Goal: Find specific page/section: Find specific page/section

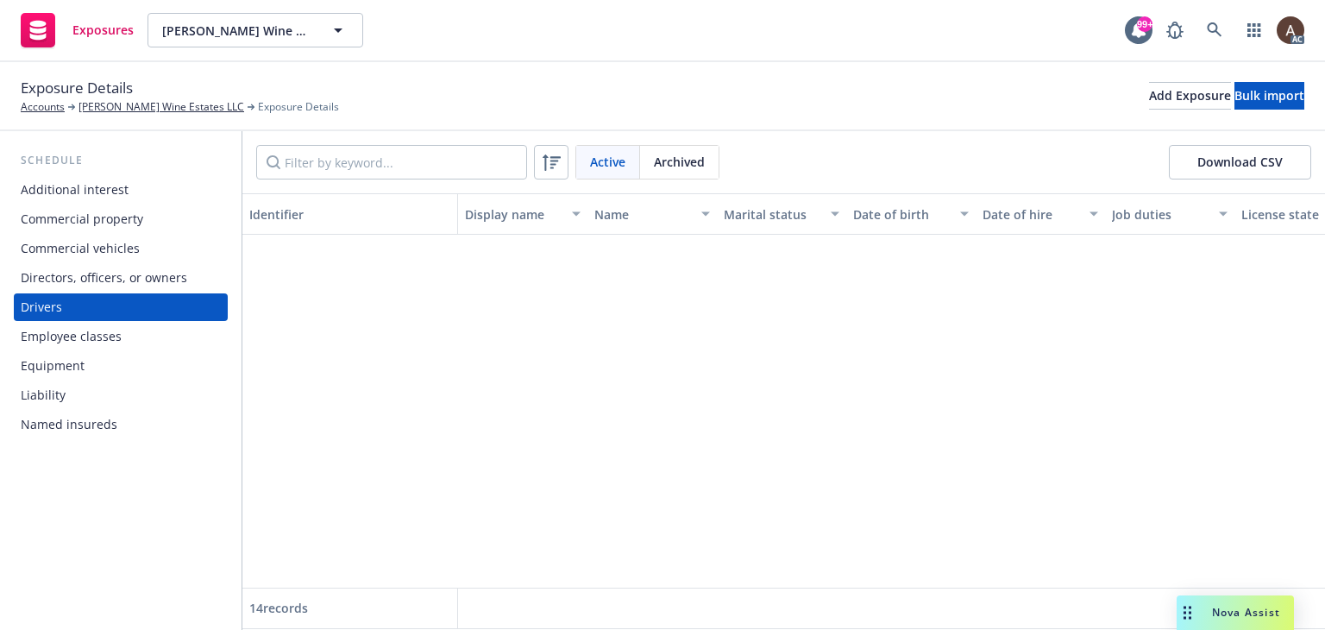
scroll to position [626, 0]
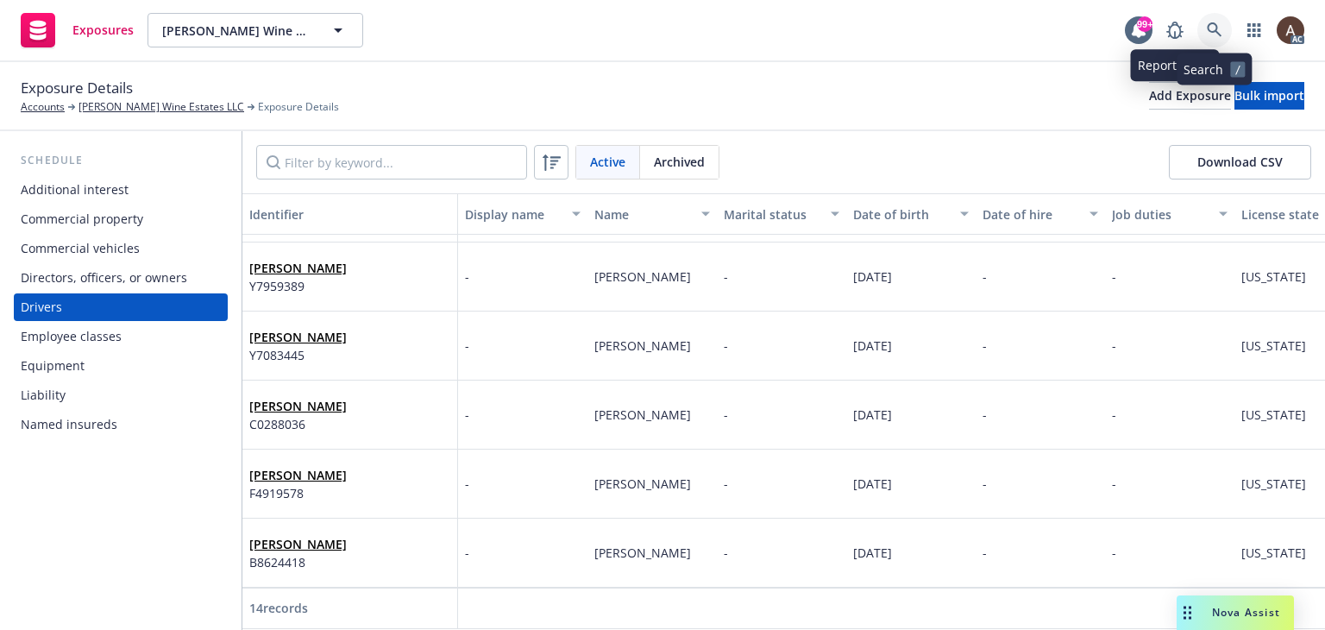
click at [1207, 29] on icon at bounding box center [1215, 30] width 16 height 16
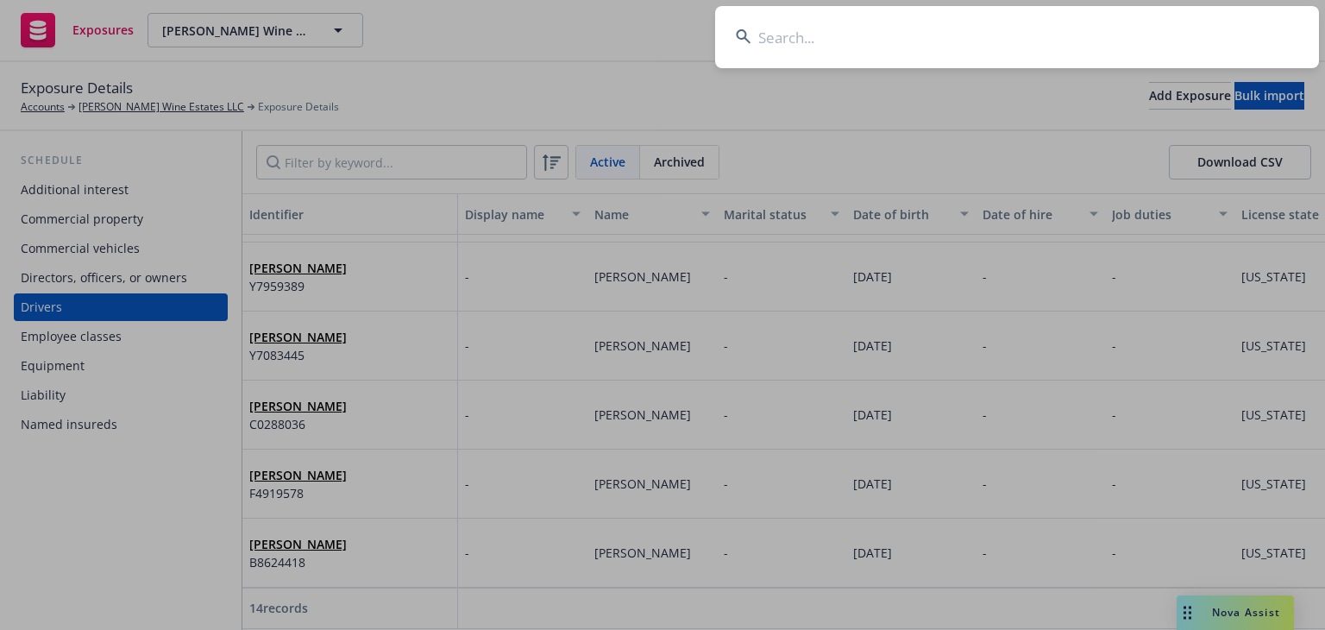
click at [859, 49] on input at bounding box center [1017, 37] width 604 height 62
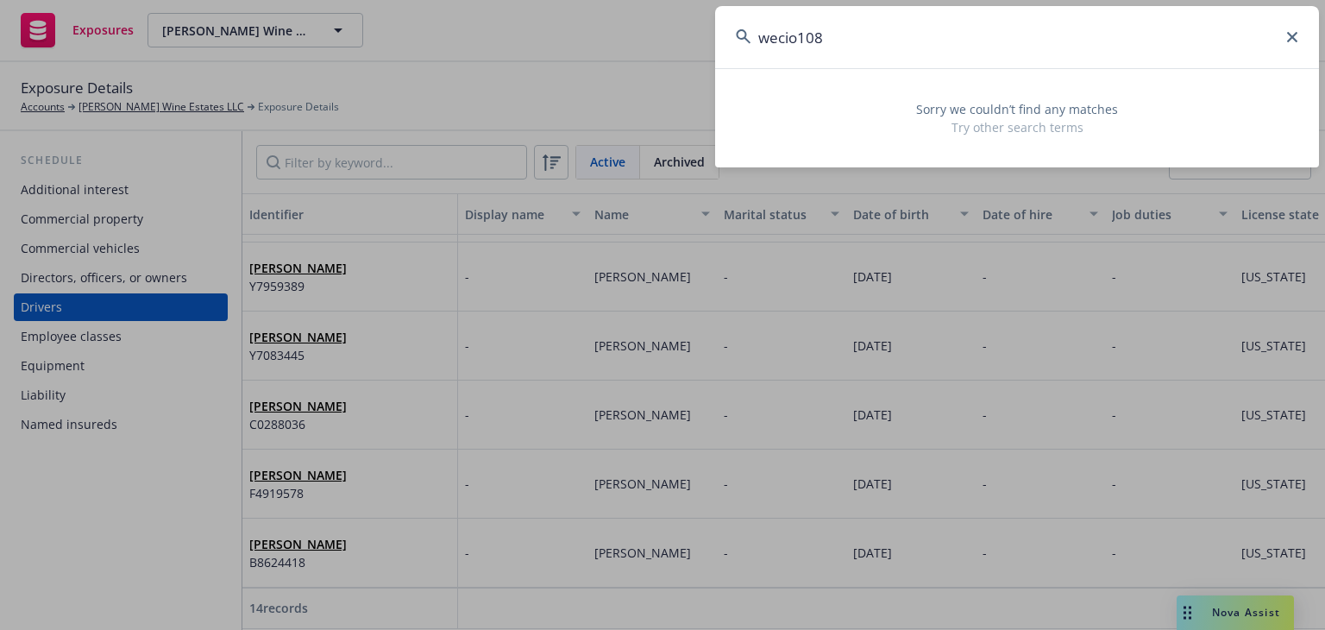
type input "wecio1081"
drag, startPoint x: 868, startPoint y: 47, endPoint x: 423, endPoint y: 15, distance: 446.5
click at [423, 15] on div "wecio1081 Sorry we couldn’t find any matches Try other search terms" at bounding box center [662, 315] width 1325 height 630
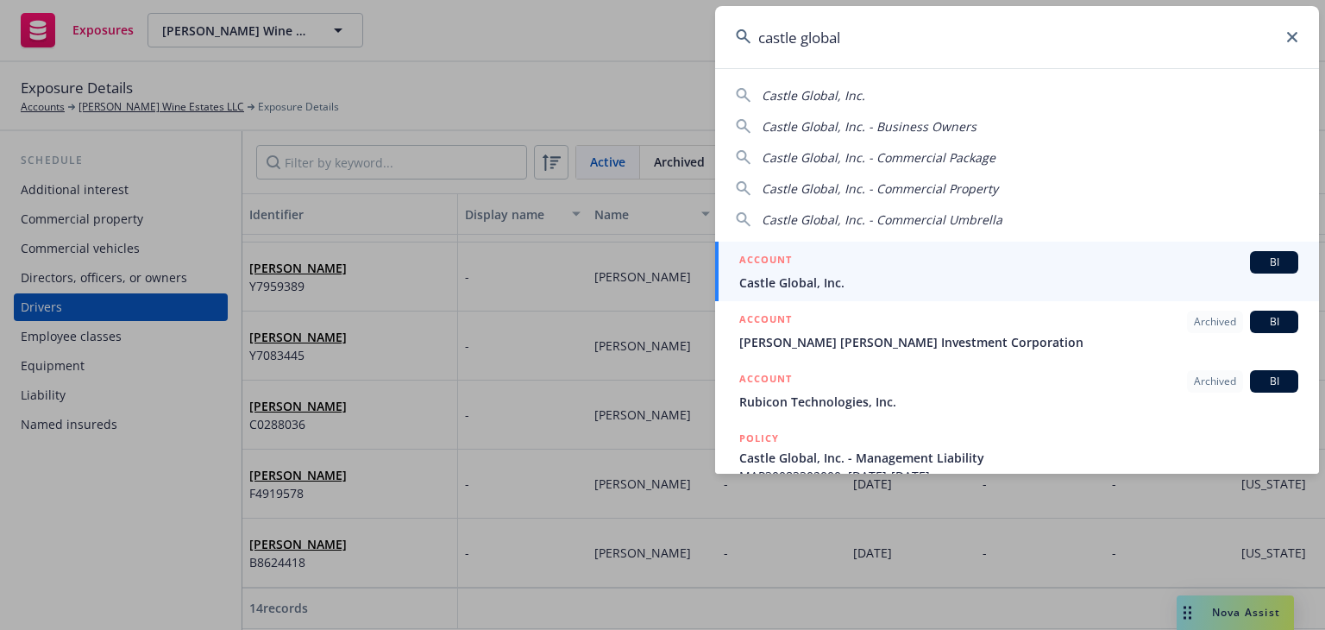
type input "castle global"
click at [841, 274] on span "Castle Global, Inc." at bounding box center [1019, 283] width 559 height 18
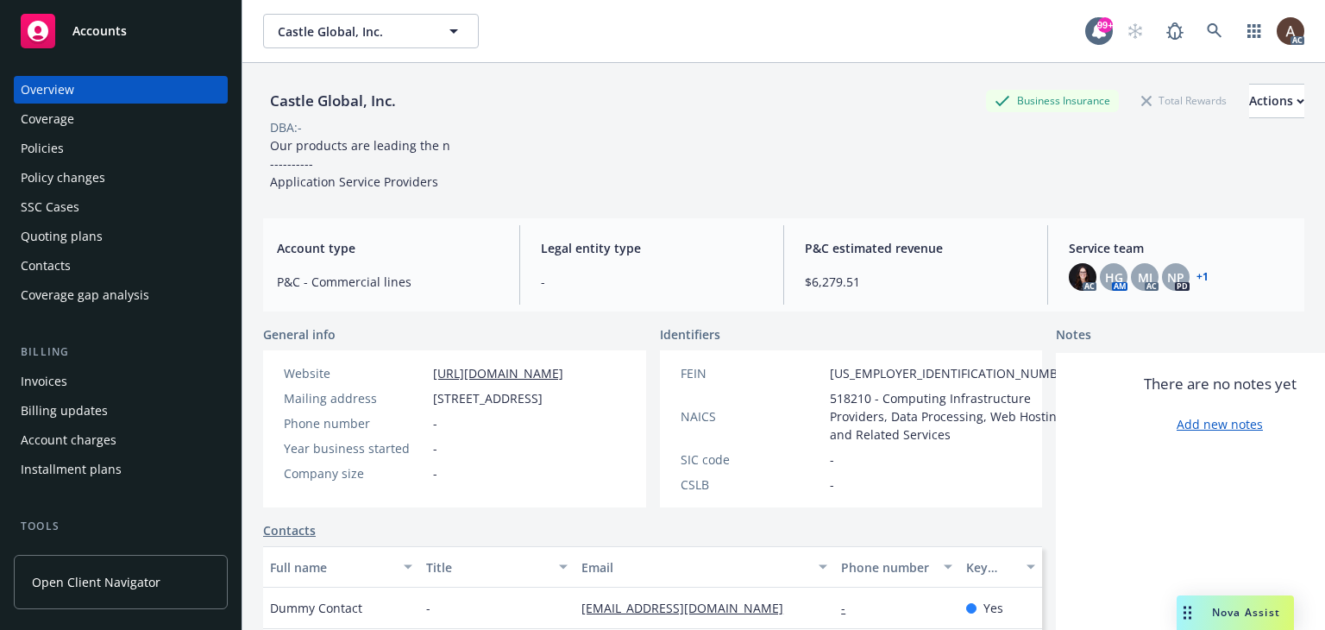
click at [79, 148] on div "Policies" at bounding box center [121, 149] width 200 height 28
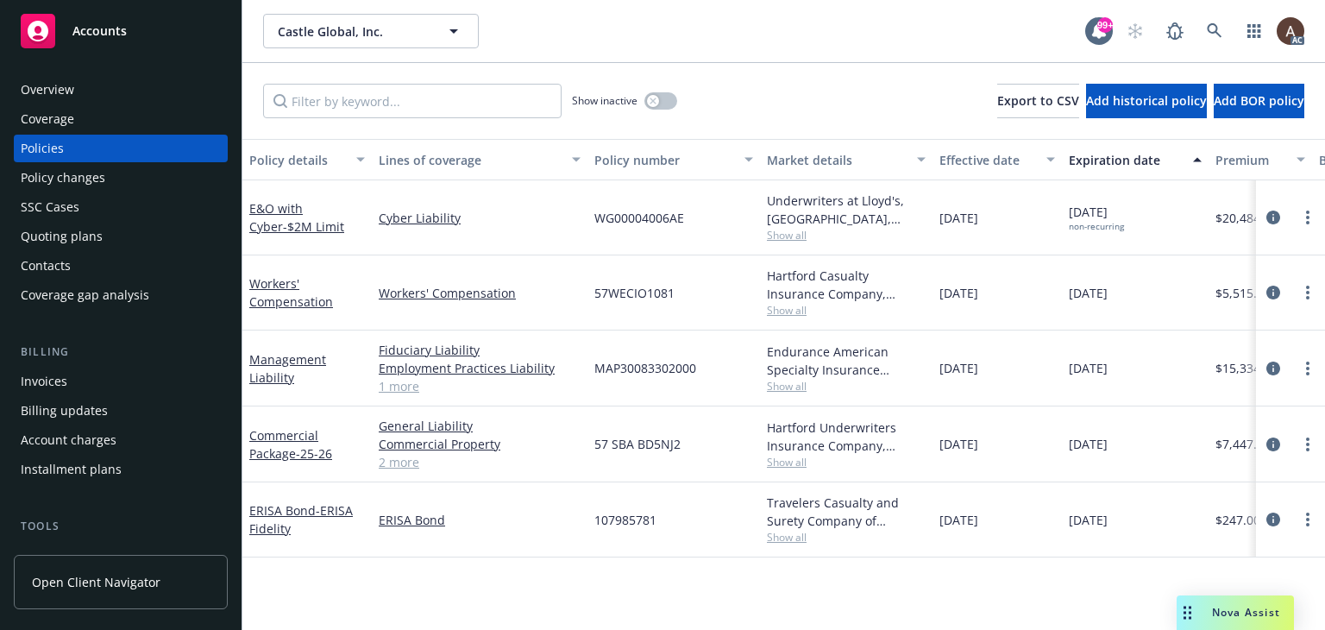
click at [137, 186] on div "Policy changes" at bounding box center [121, 178] width 200 height 28
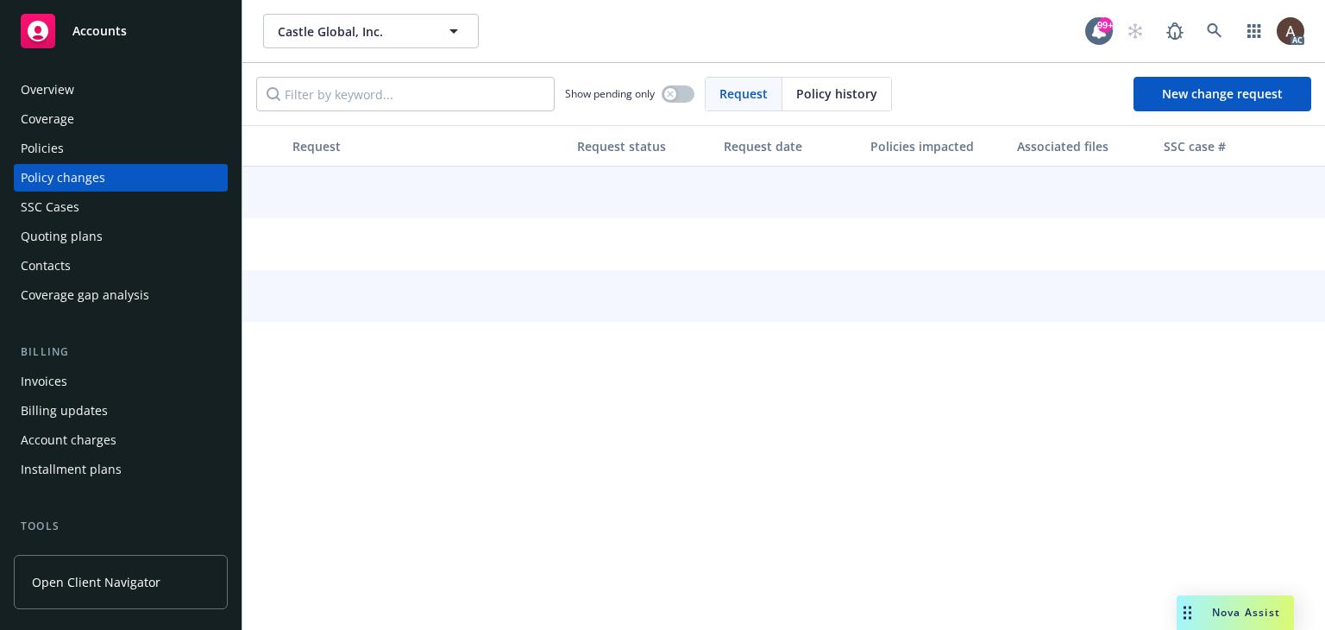
click at [117, 155] on div "Policies" at bounding box center [121, 149] width 200 height 28
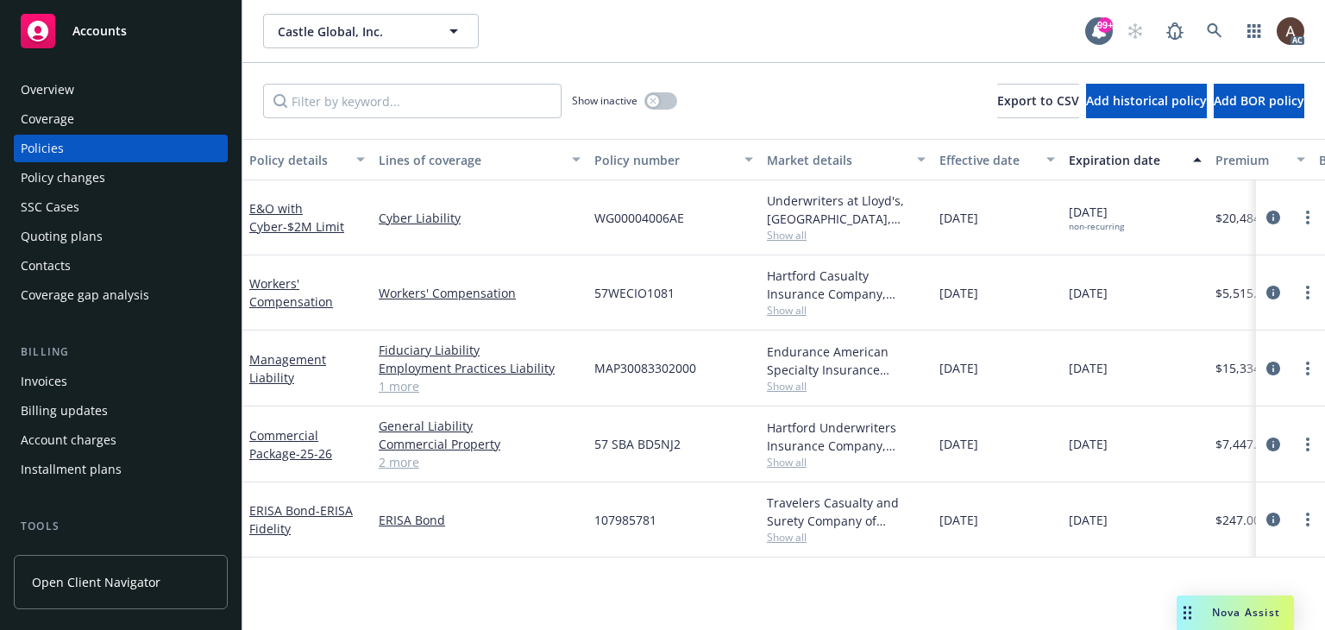
click at [116, 174] on div "Policy changes" at bounding box center [121, 178] width 200 height 28
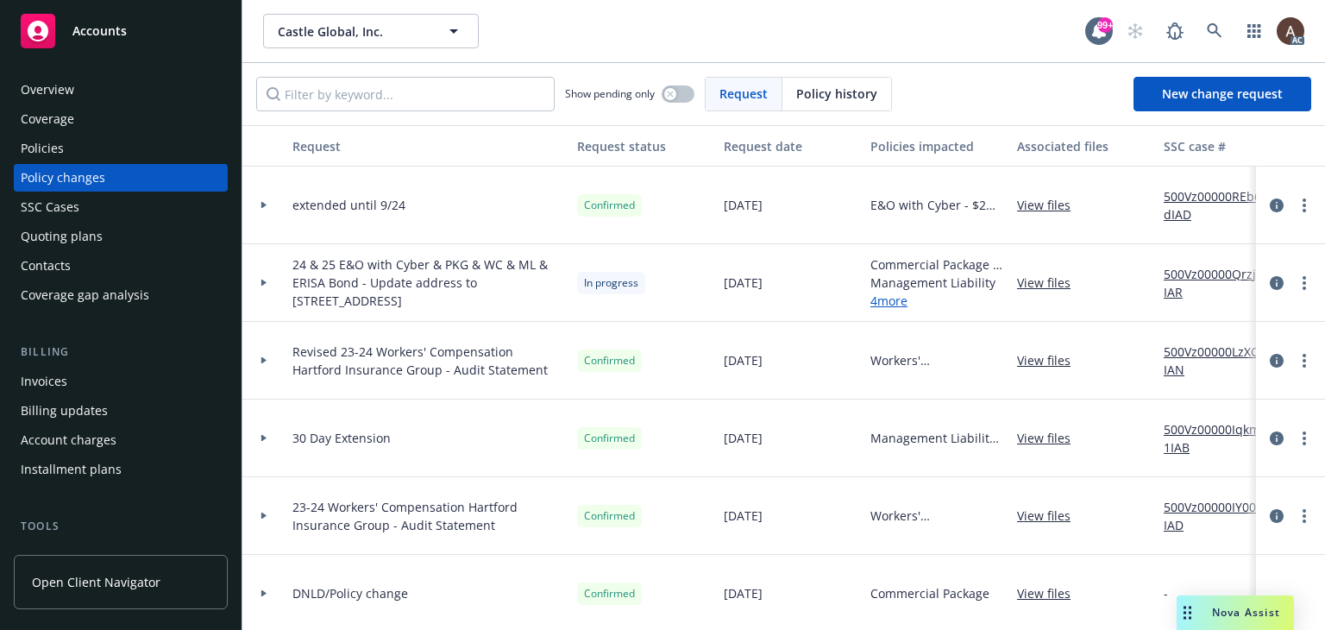
click at [262, 280] on icon at bounding box center [263, 283] width 5 height 7
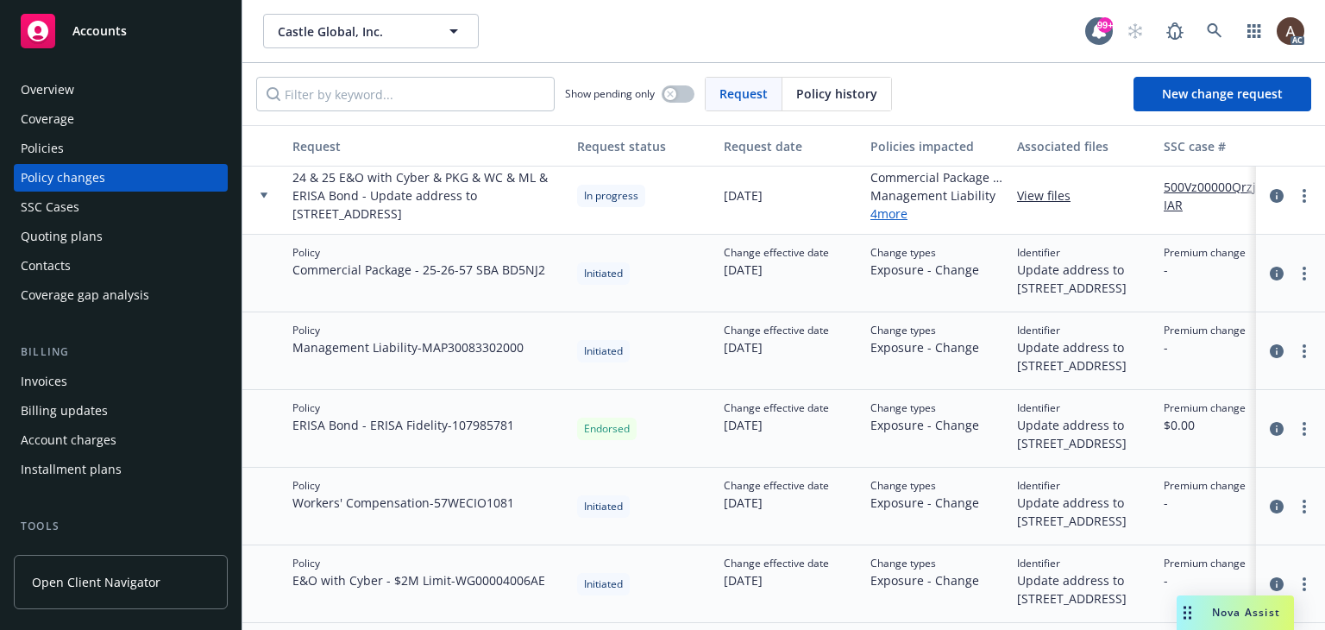
scroll to position [86, 0]
click at [1180, 192] on link "500Vz00000QrzjCIAR" at bounding box center [1222, 197] width 116 height 36
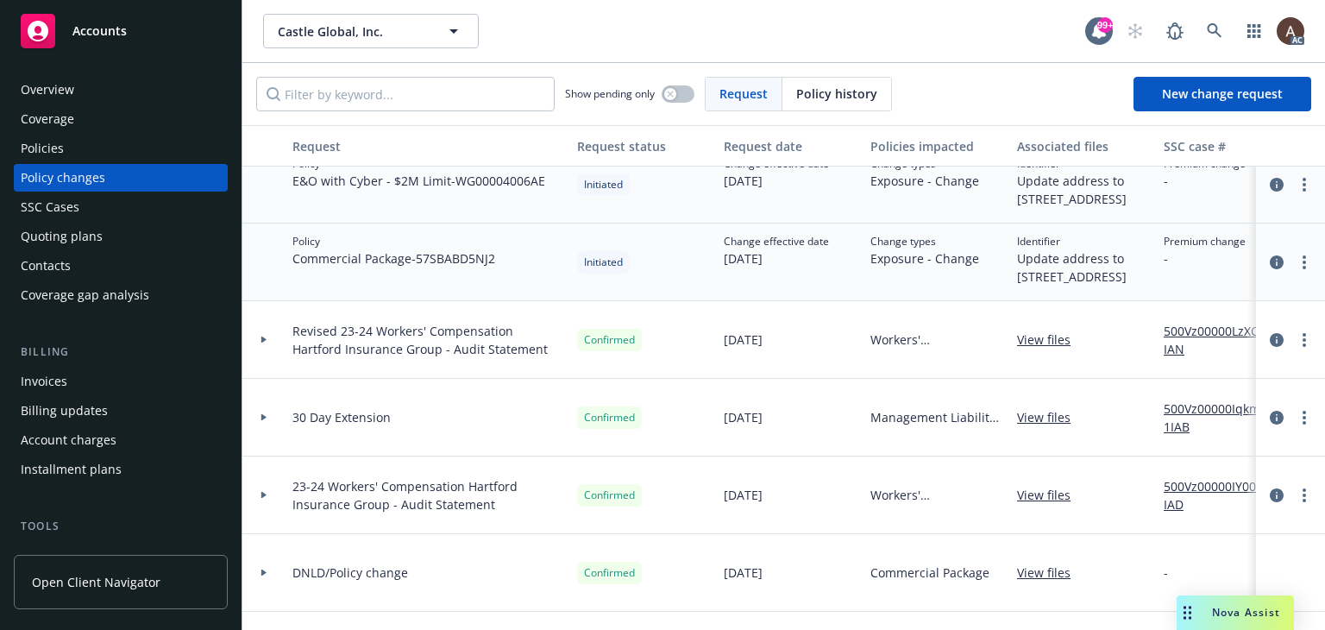
scroll to position [259, 0]
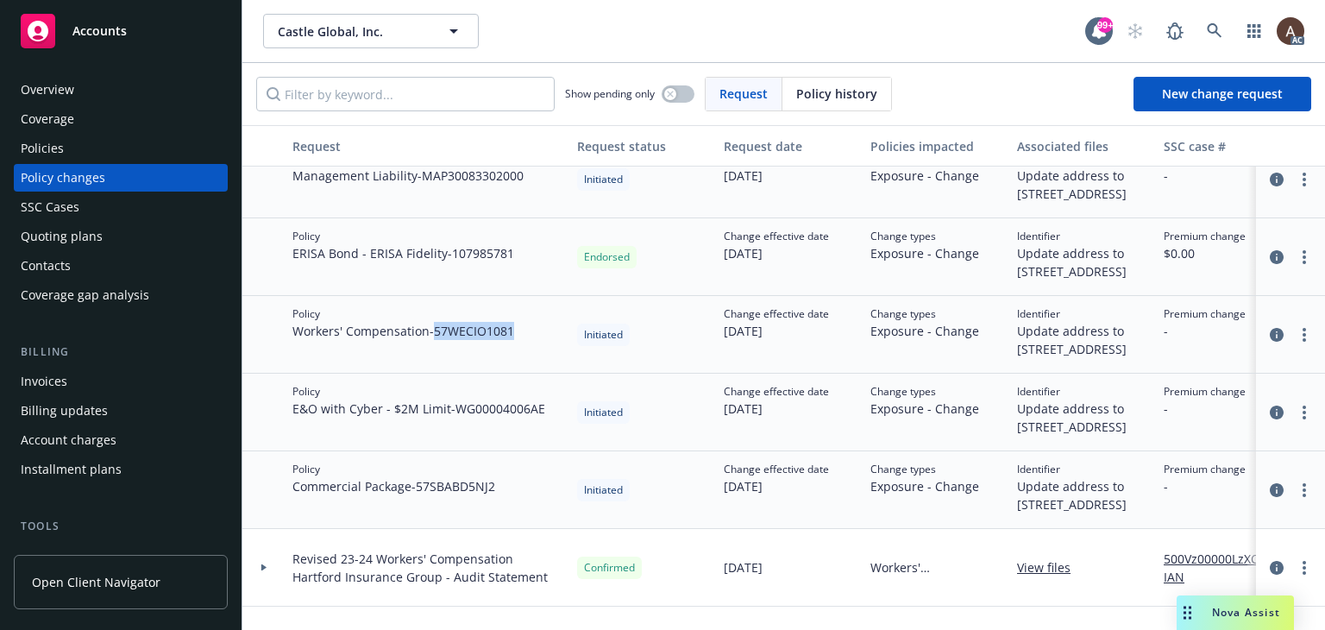
drag, startPoint x: 440, startPoint y: 425, endPoint x: 516, endPoint y: 429, distance: 76.0
click at [514, 340] on span "Workers' Compensation - 57WECIO1081" at bounding box center [404, 331] width 222 height 18
copy span "57WECIO1081"
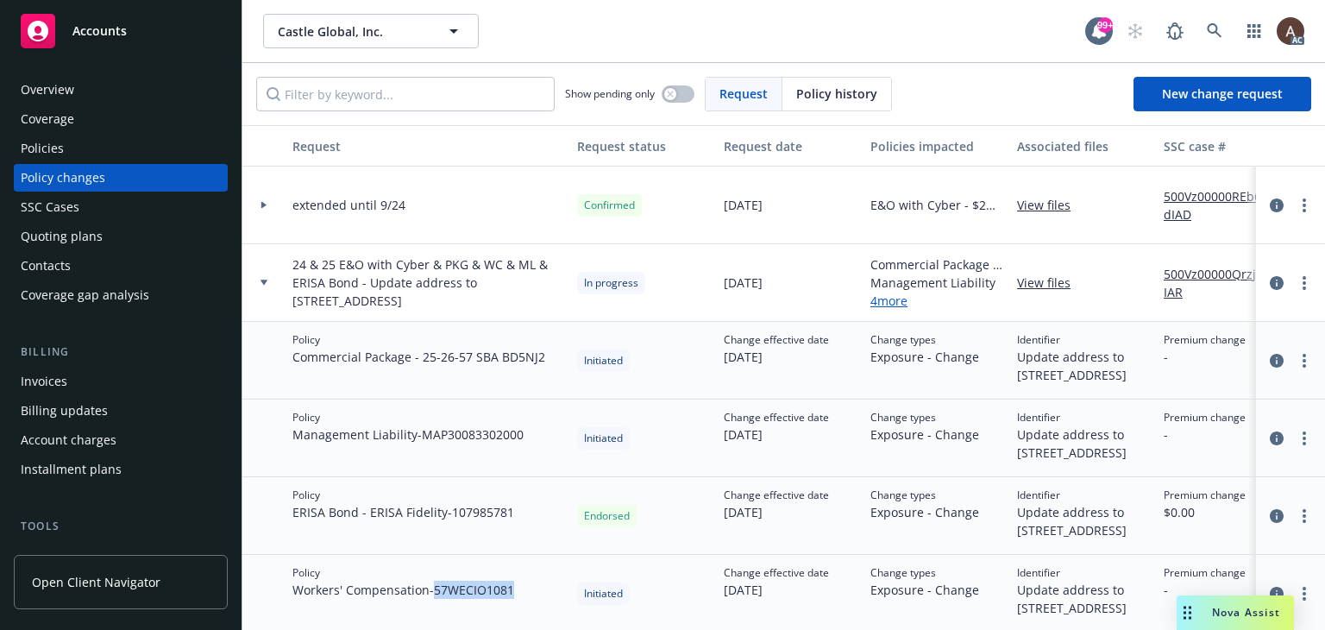
drag, startPoint x: 368, startPoint y: 285, endPoint x: 494, endPoint y: 306, distance: 127.8
click at [494, 306] on span "24 & 25 E&O with Cyber & PKG & WC & ML & ERISA Bond - Update address to [STREET…" at bounding box center [428, 282] width 271 height 54
copy span "Update address to [STREET_ADDRESS]"
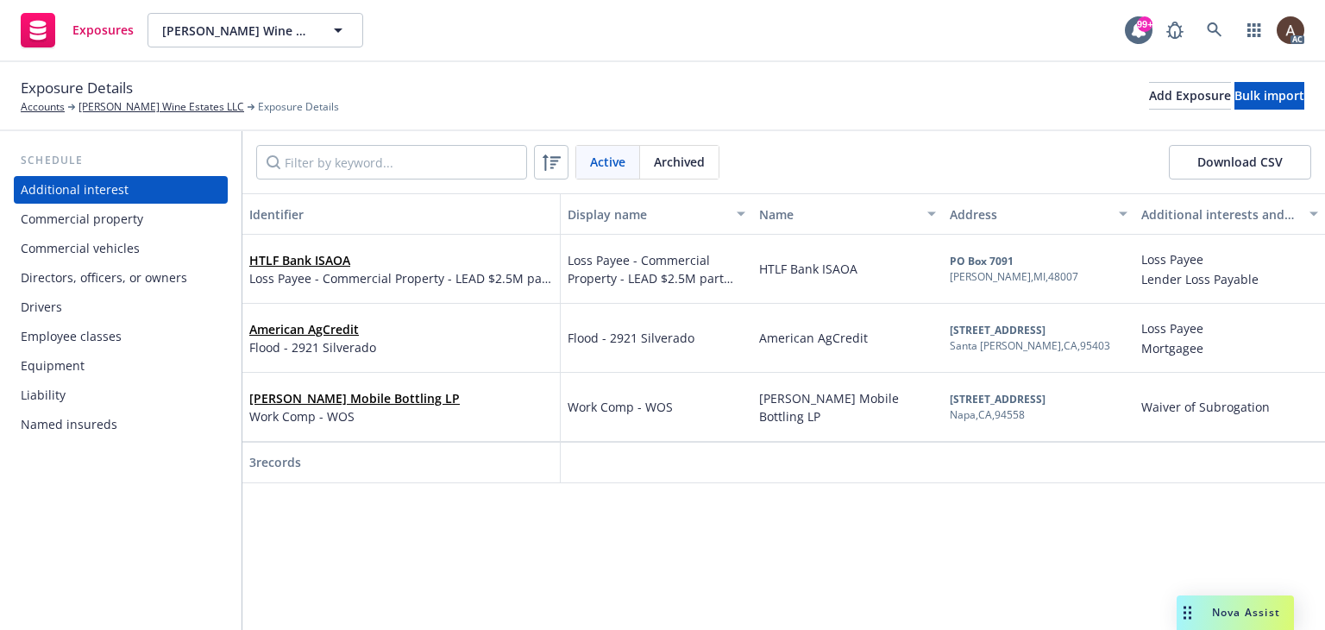
click at [77, 300] on div "Drivers" at bounding box center [121, 307] width 200 height 28
